Goal: Task Accomplishment & Management: Use online tool/utility

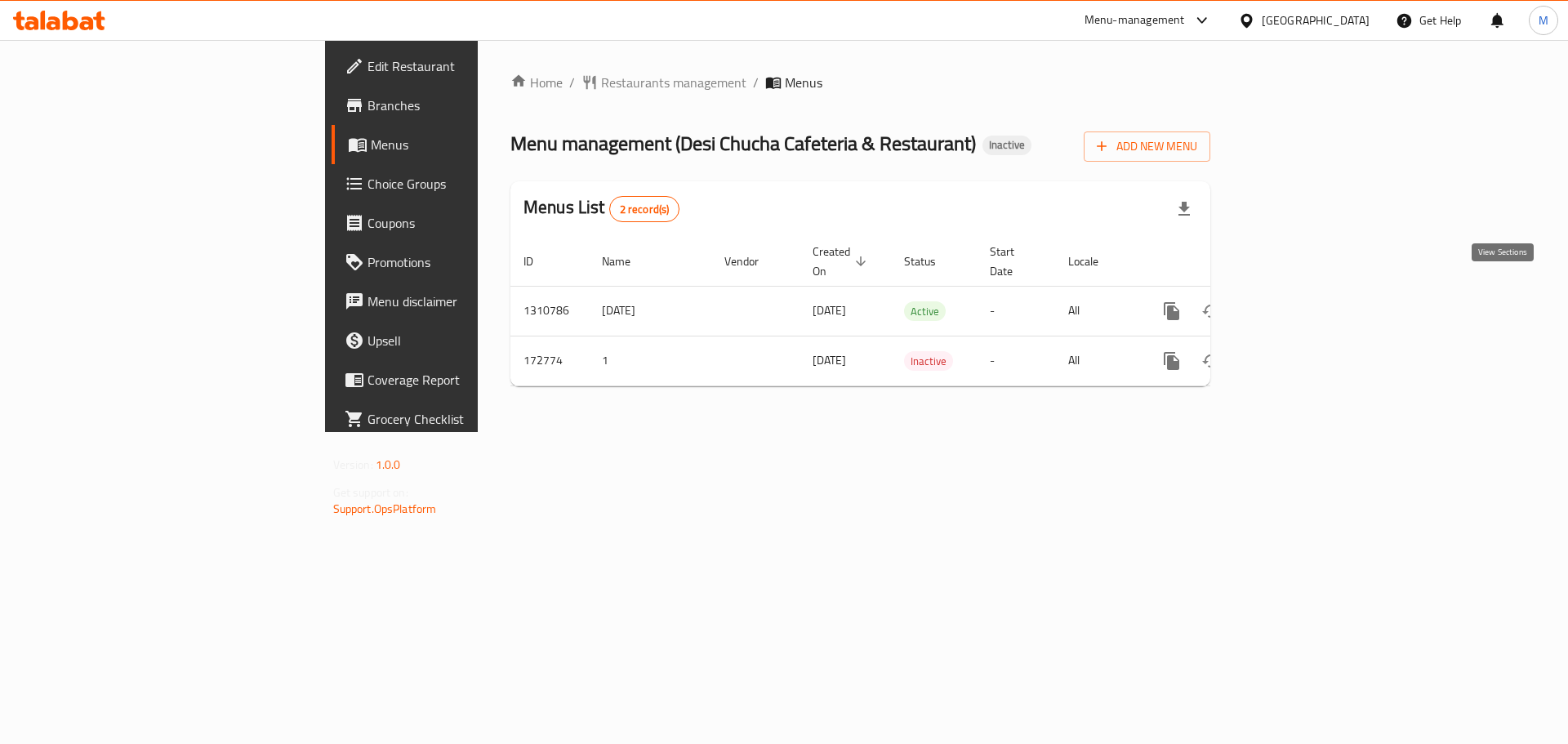
click at [1300, 301] on icon "enhanced table" at bounding box center [1289, 311] width 19 height 19
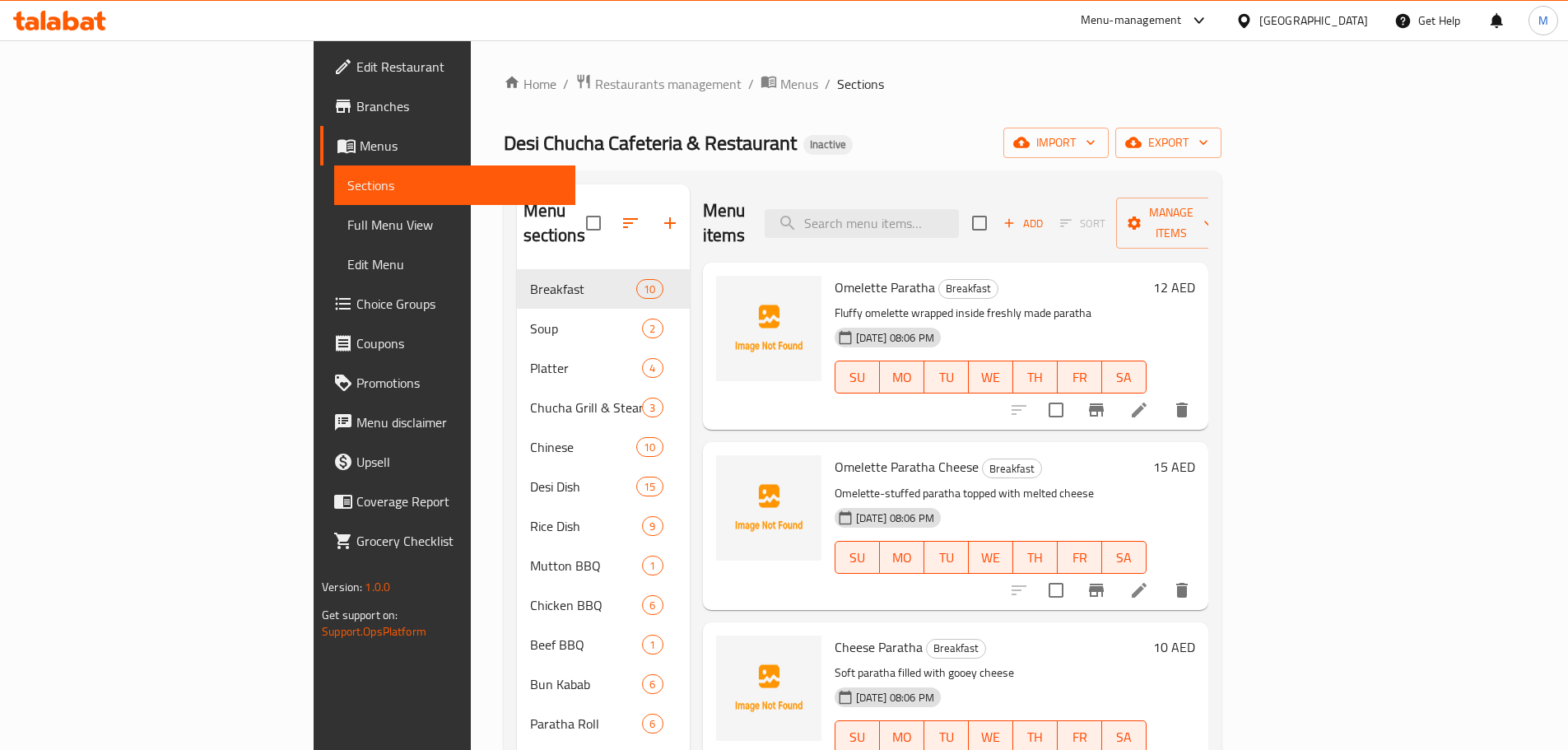
click at [887, 119] on div "Home / Restaurants management / Menus / Sections Desi Chucha Cafeteria & Restau…" at bounding box center [863, 511] width 717 height 874
click at [357, 61] on span "Edit Restaurant" at bounding box center [459, 66] width 206 height 20
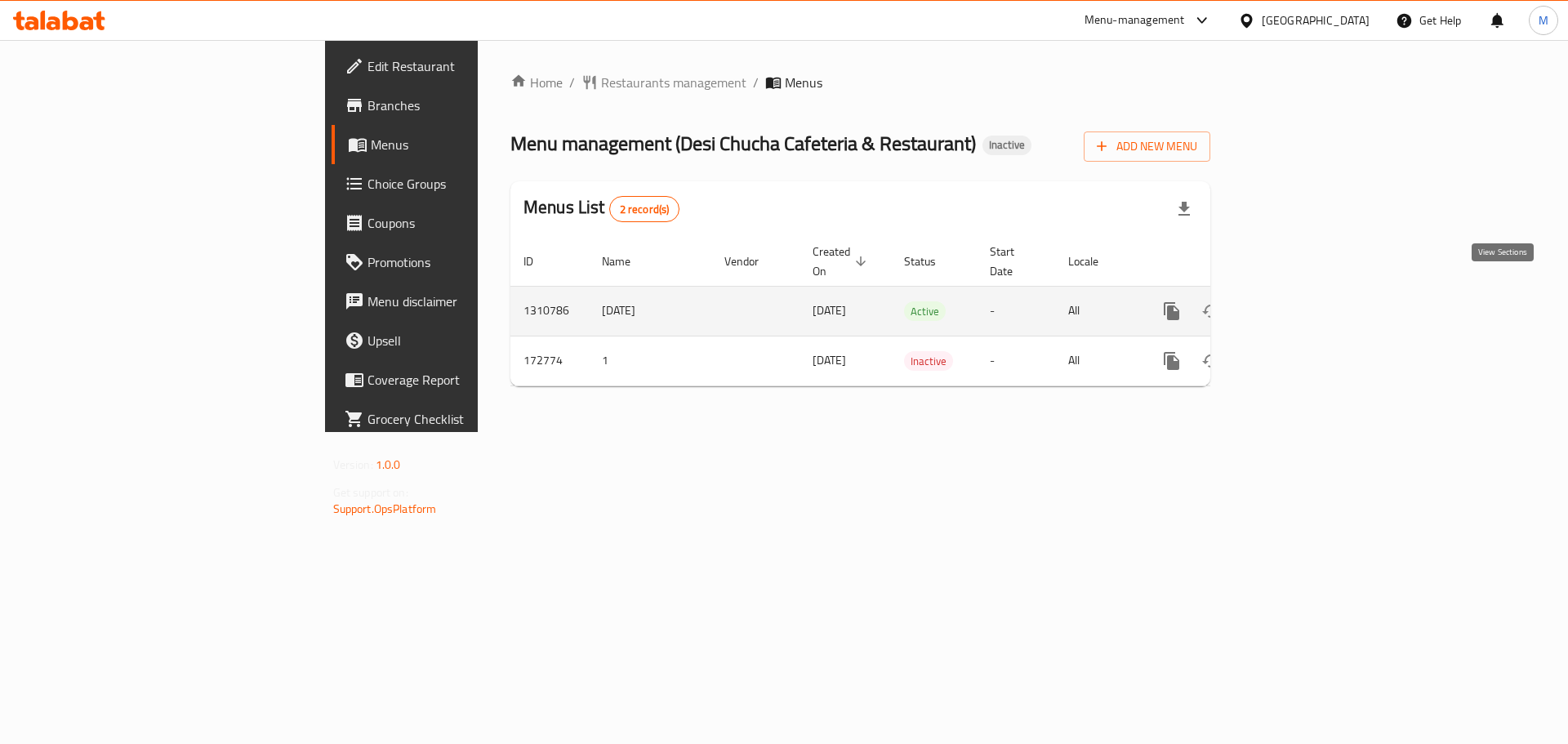
click at [1297, 304] on icon "enhanced table" at bounding box center [1290, 311] width 15 height 15
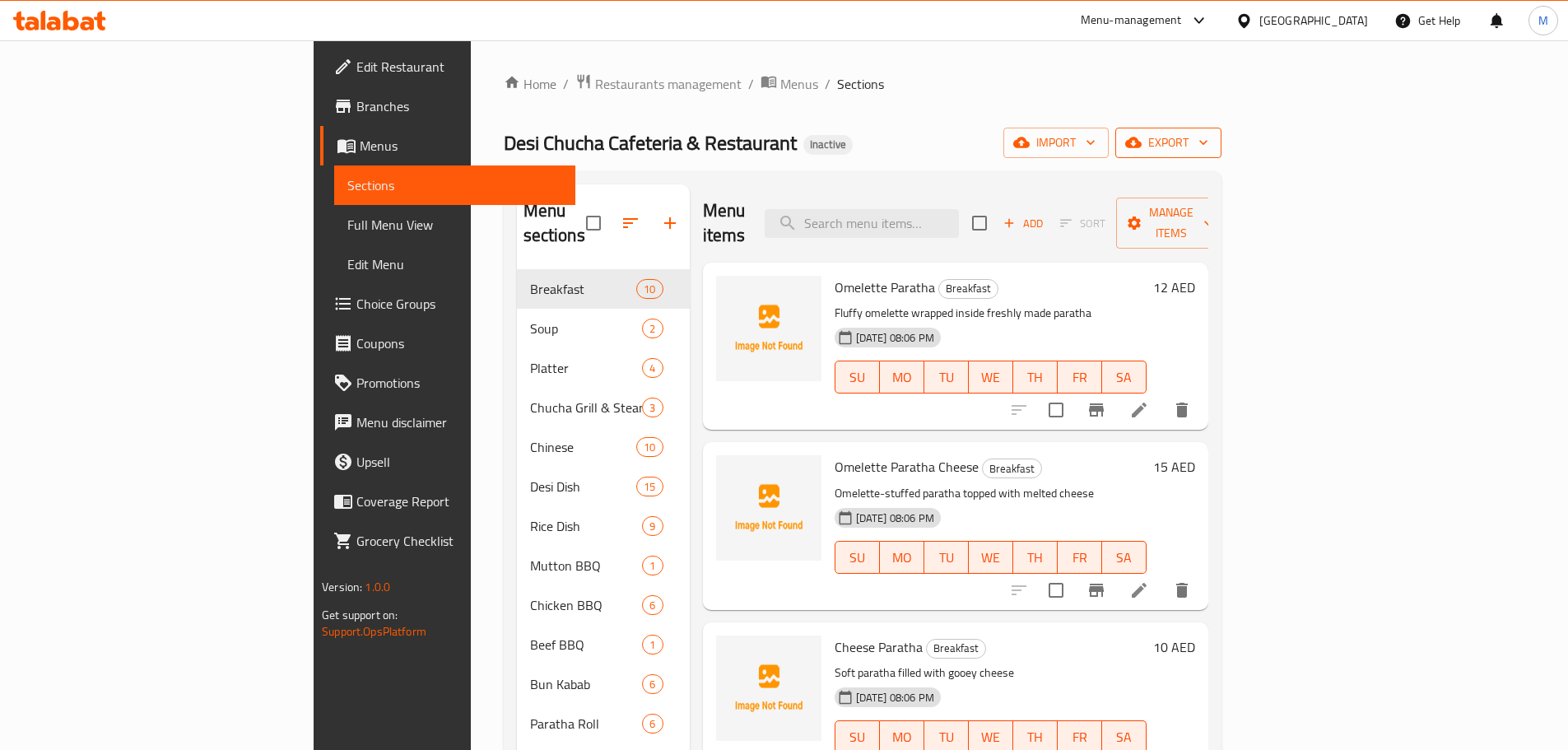
click at [1208, 150] on span "export" at bounding box center [1168, 143] width 80 height 20
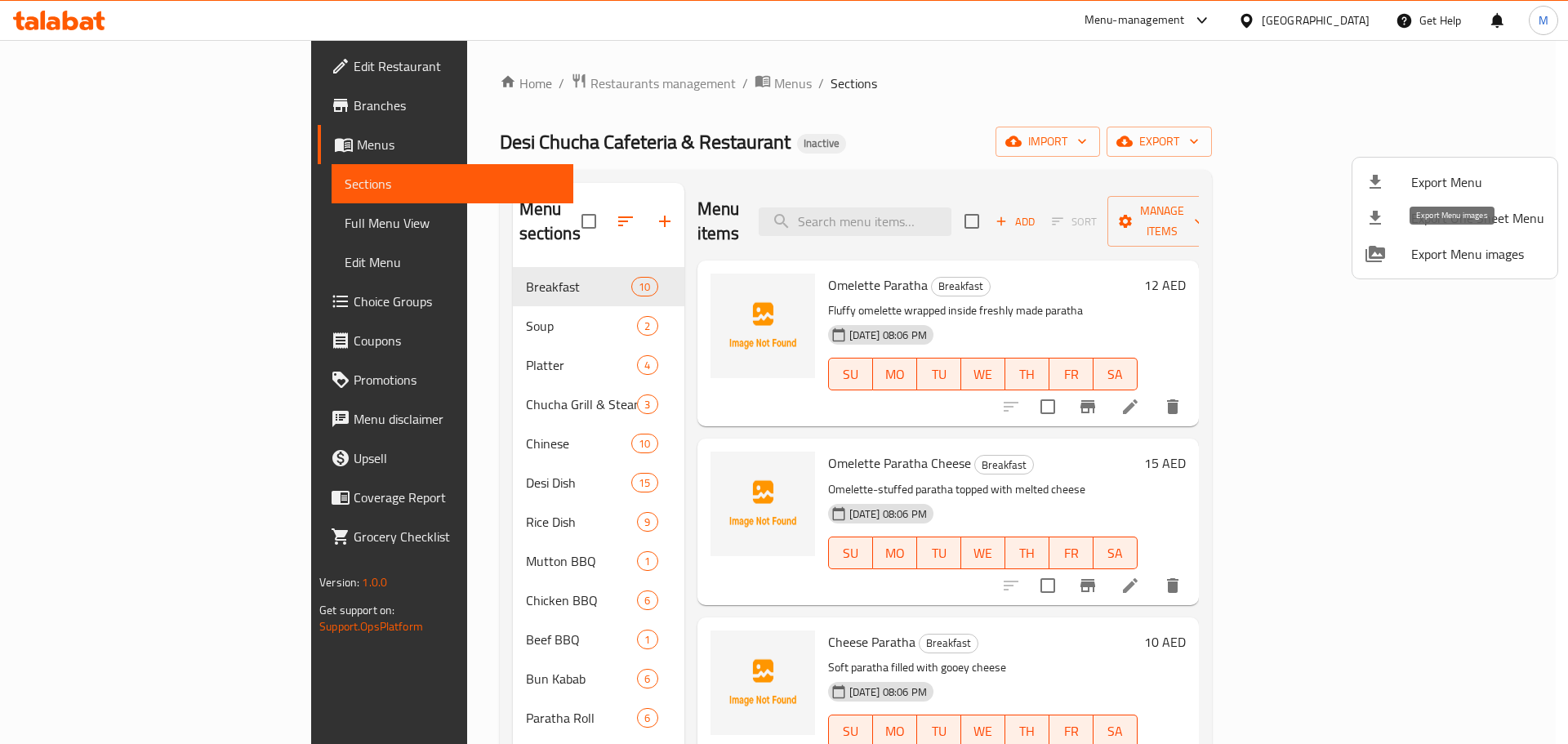
click at [1411, 254] on div at bounding box center [1388, 253] width 45 height 19
click at [1439, 185] on span "Export Menu" at bounding box center [1478, 181] width 133 height 19
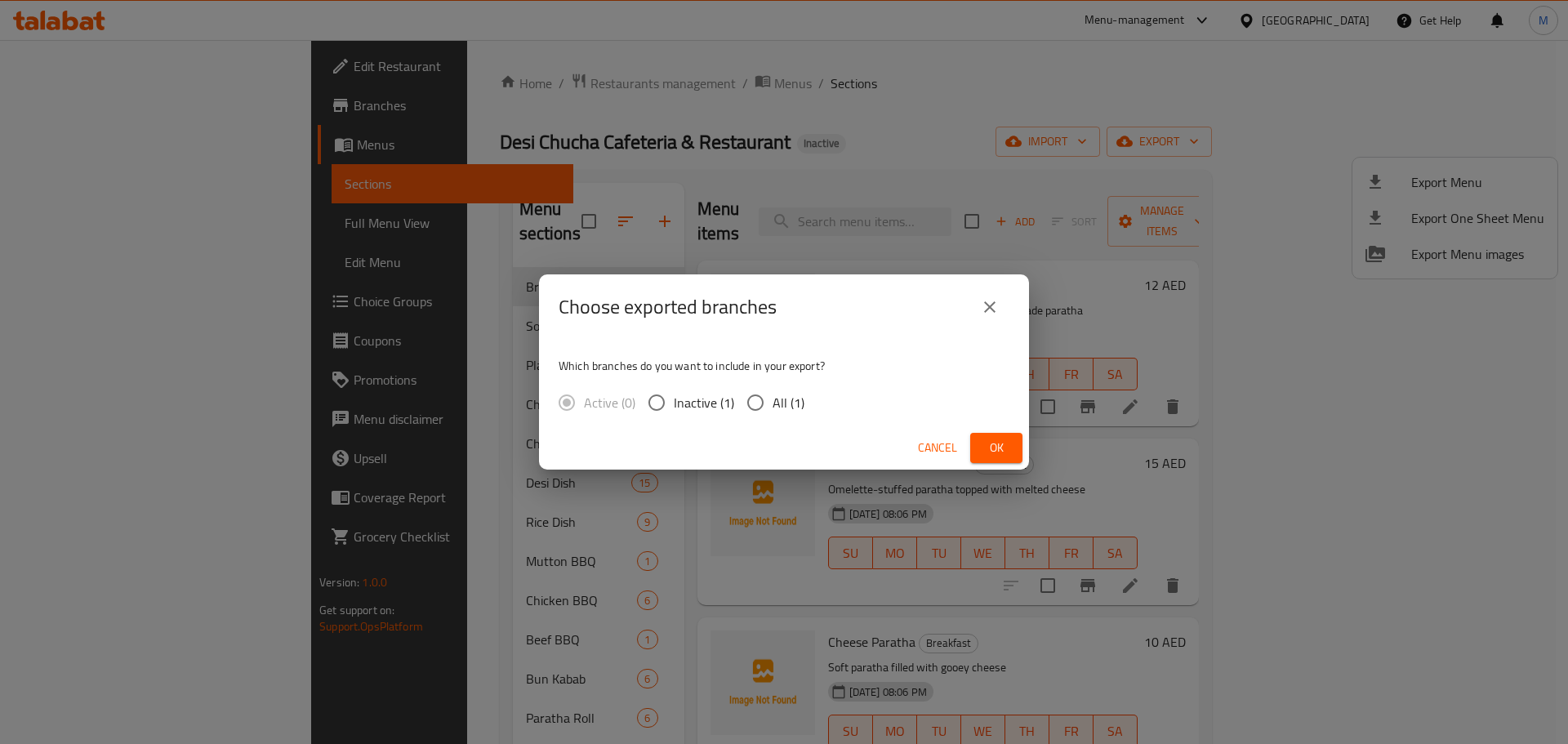
click at [758, 396] on input "All (1)" at bounding box center [755, 402] width 34 height 34
radio input "true"
click at [996, 305] on icon "close" at bounding box center [989, 307] width 19 height 19
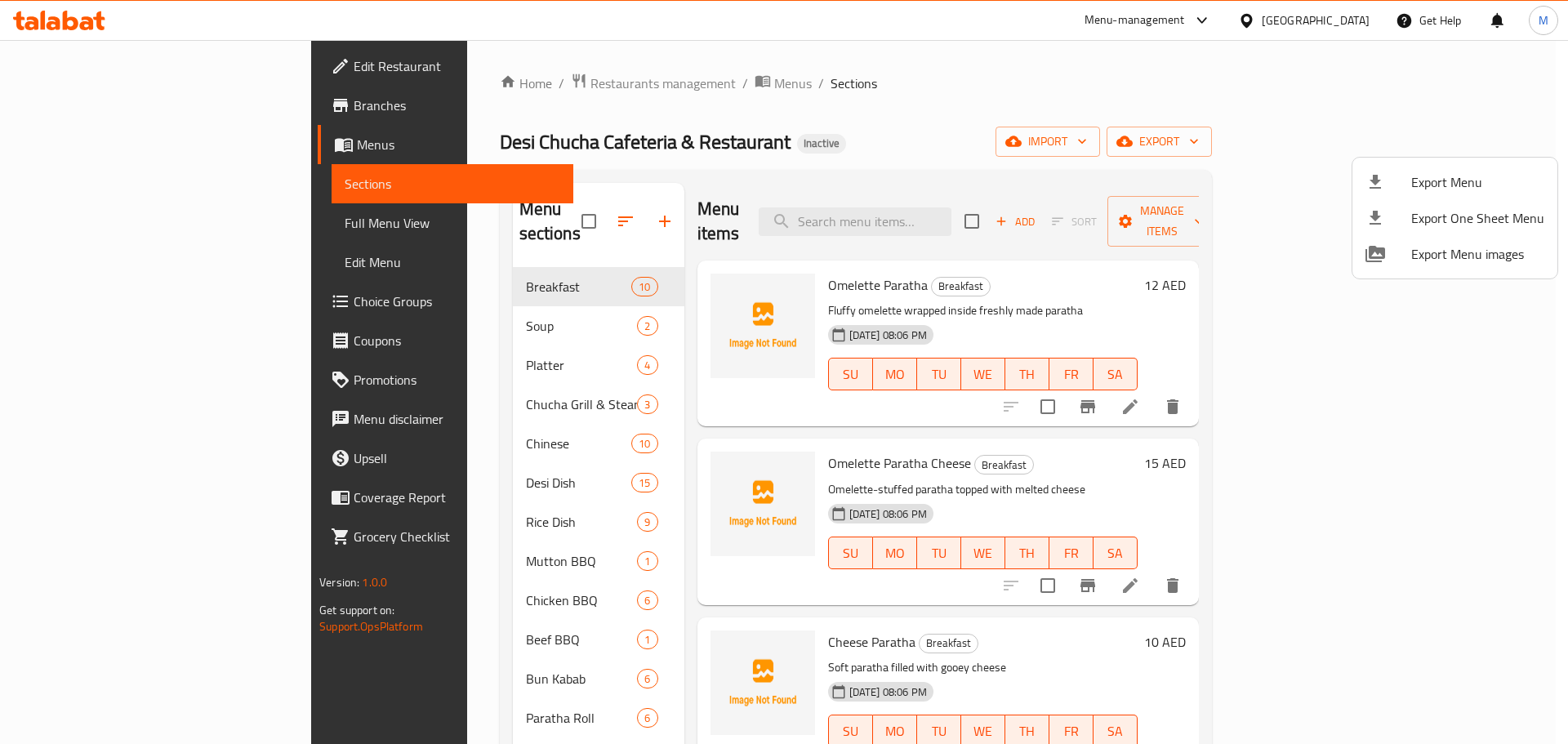
click at [1288, 151] on div at bounding box center [784, 372] width 1568 height 744
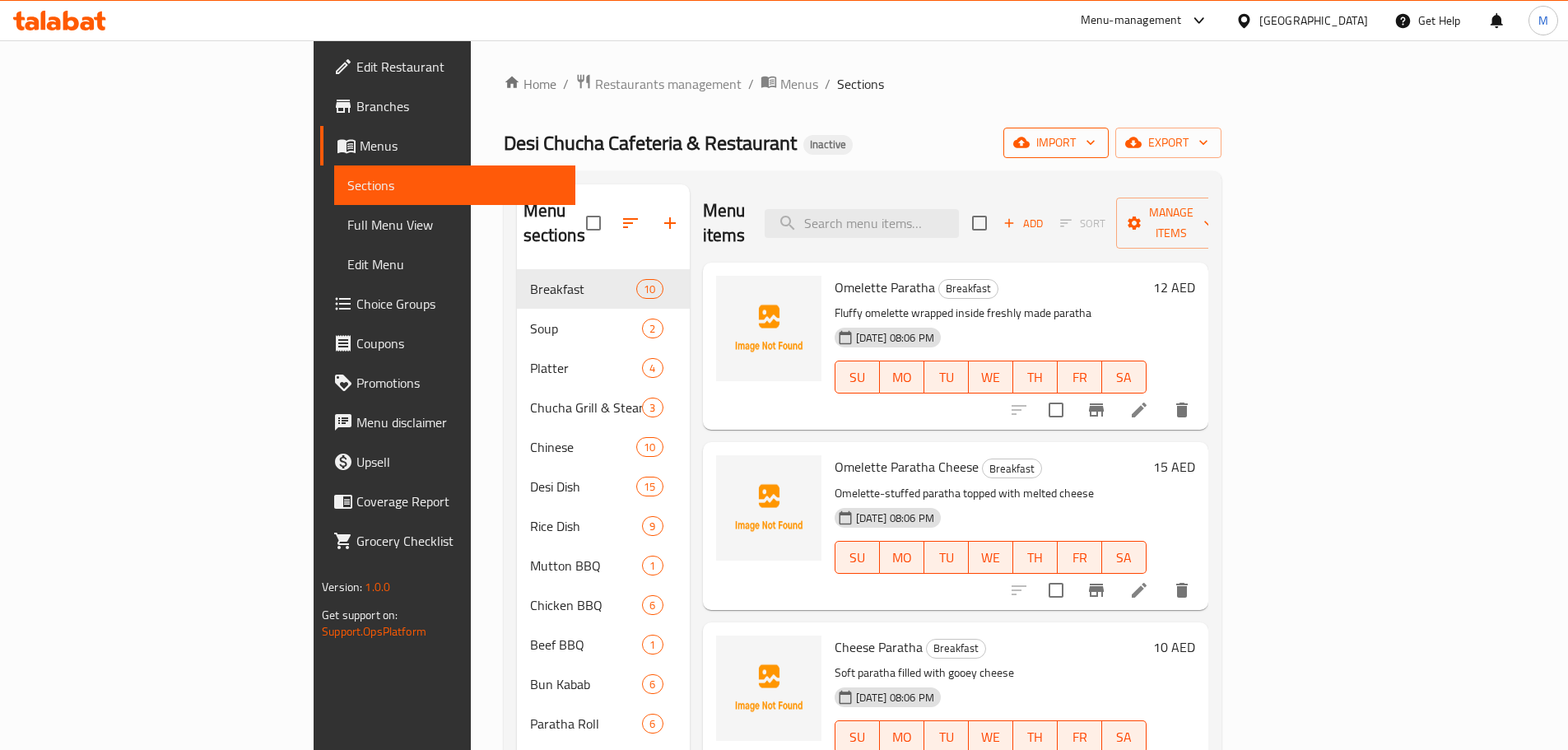
click at [1098, 145] on icon "button" at bounding box center [1091, 143] width 17 height 17
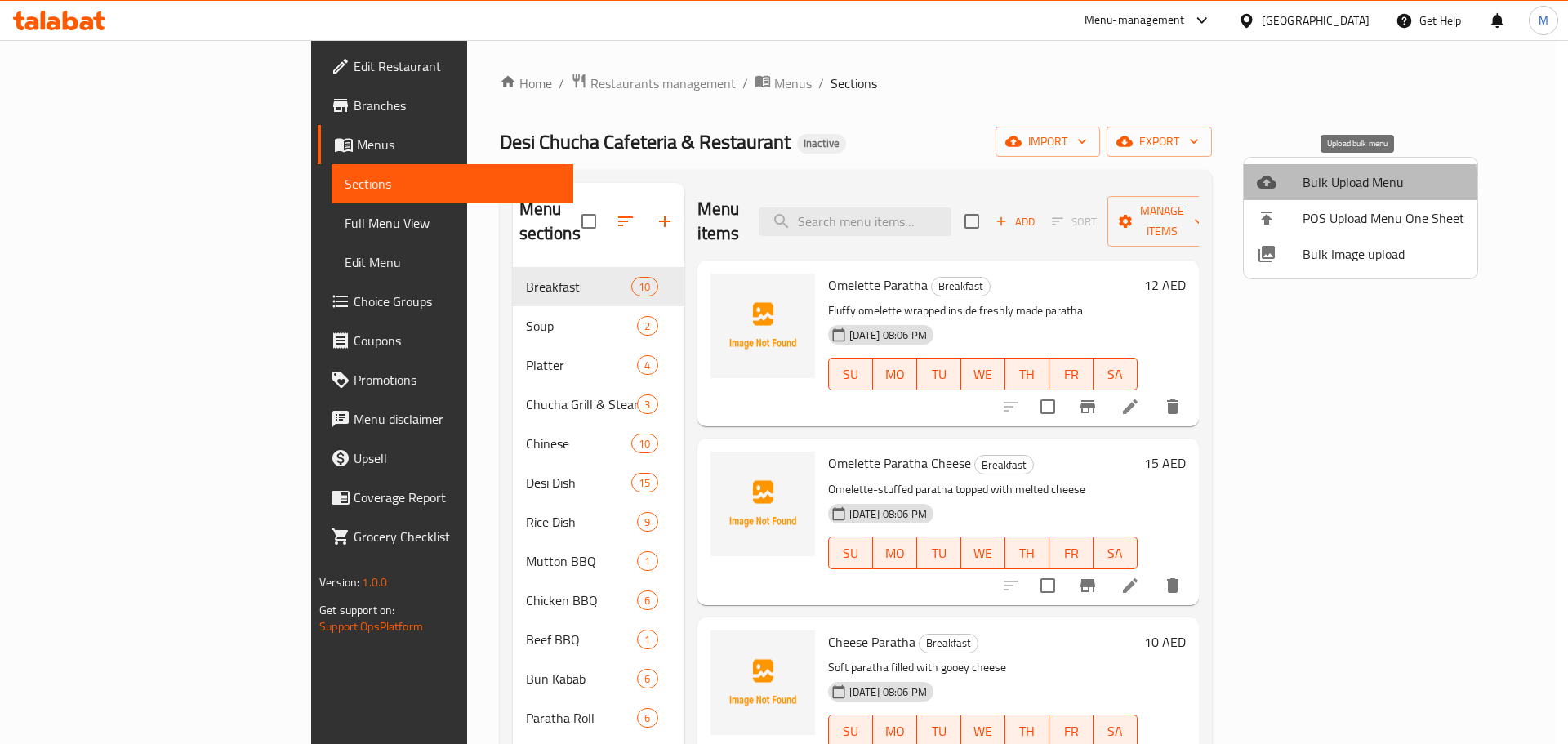
click at [1278, 186] on div at bounding box center [1280, 181] width 45 height 19
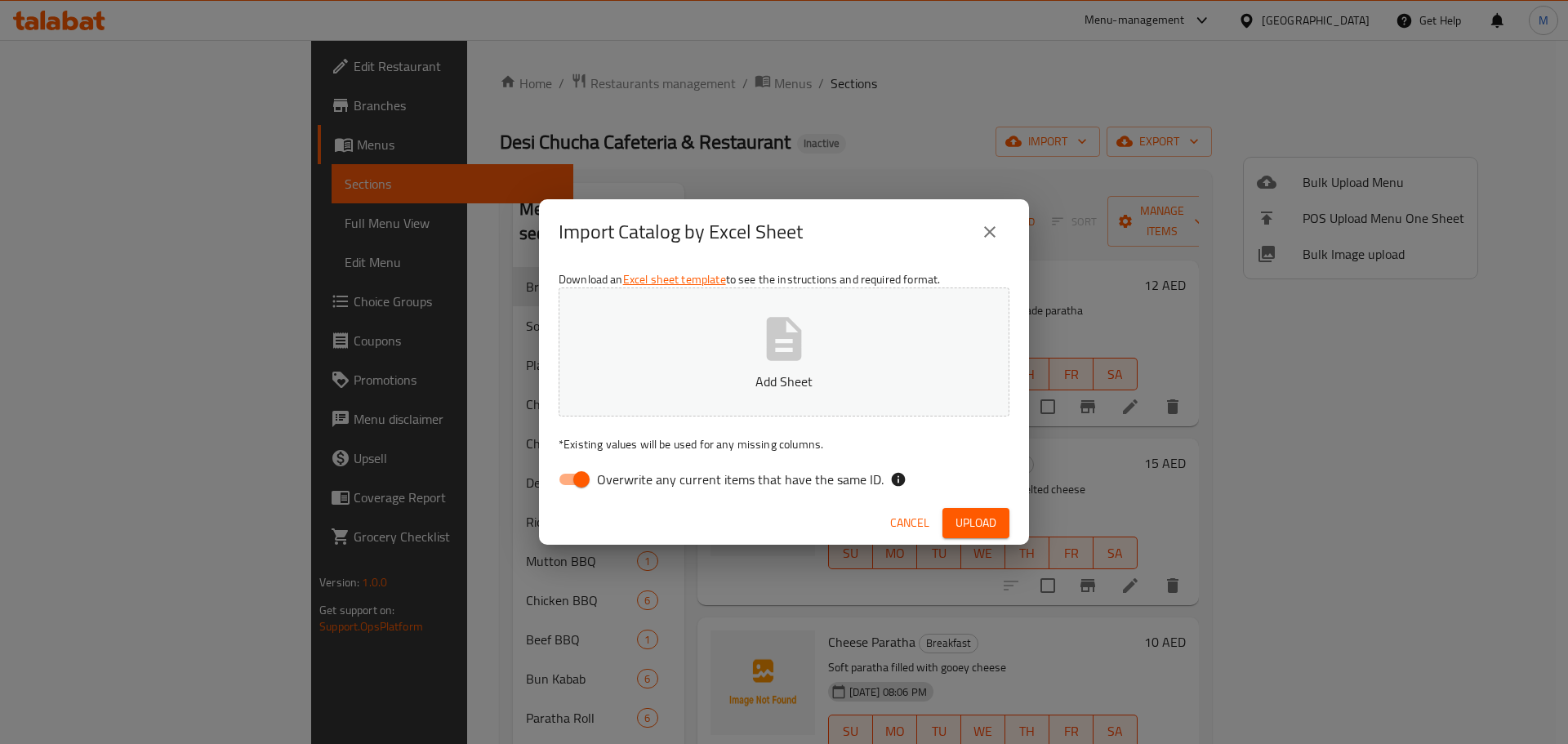
click at [583, 484] on input "Overwrite any current items that have the same ID." at bounding box center [582, 480] width 93 height 31
checkbox input "false"
click at [974, 515] on span "Upload" at bounding box center [976, 523] width 41 height 20
click at [930, 523] on span "Cancel" at bounding box center [925, 523] width 39 height 20
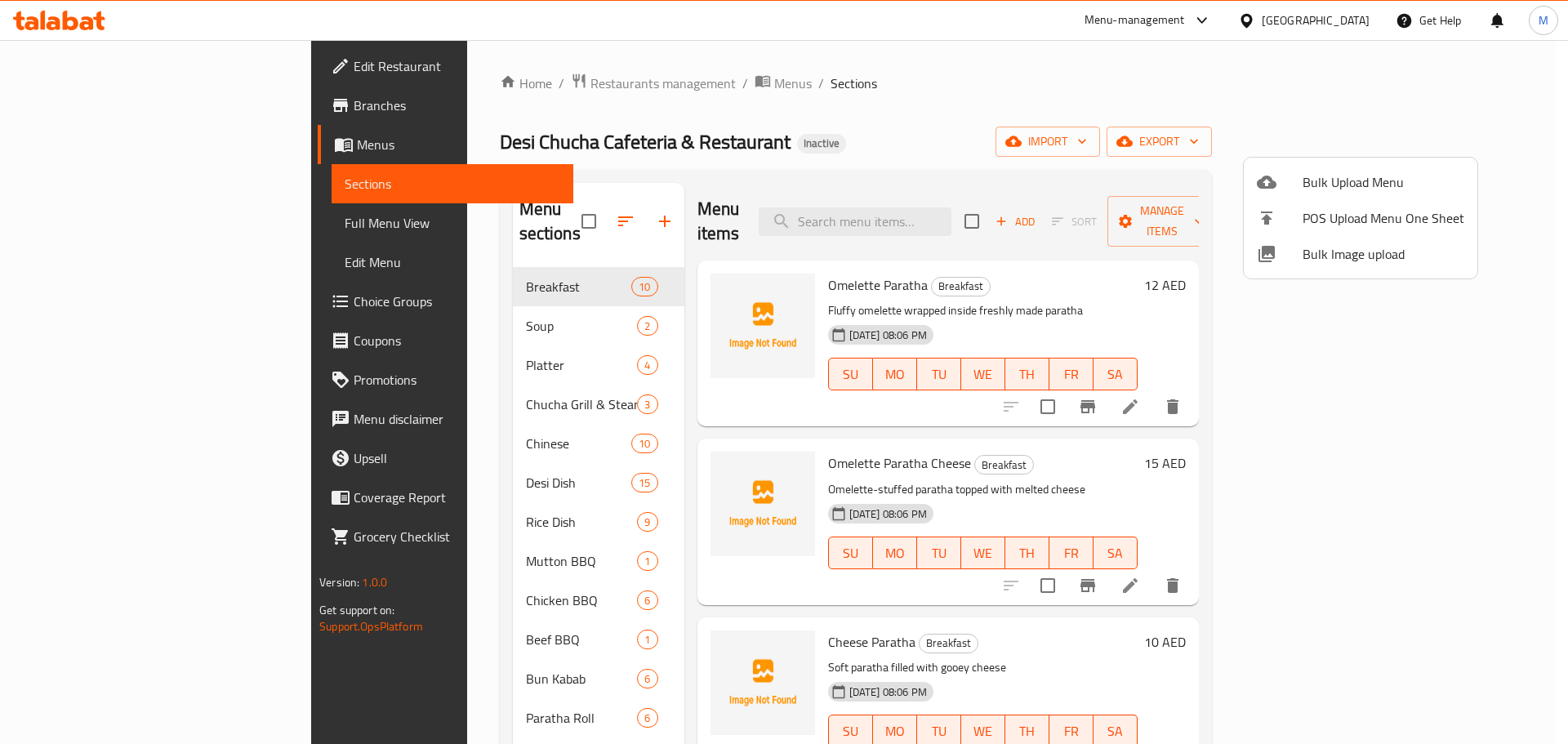
click at [1354, 256] on span "Bulk Image upload" at bounding box center [1383, 253] width 162 height 19
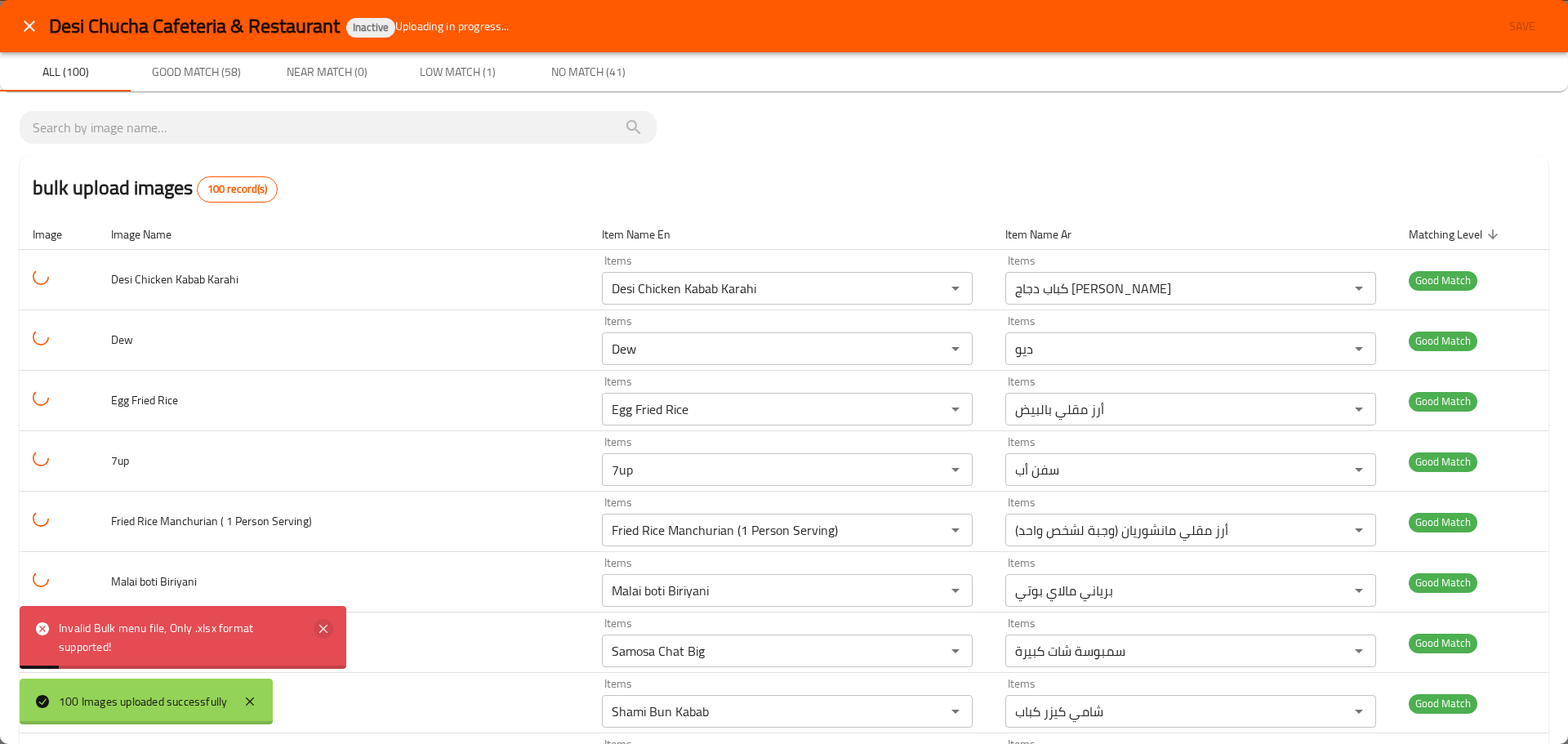
click at [325, 627] on icon at bounding box center [323, 628] width 19 height 19
